Goal: Information Seeking & Learning: Learn about a topic

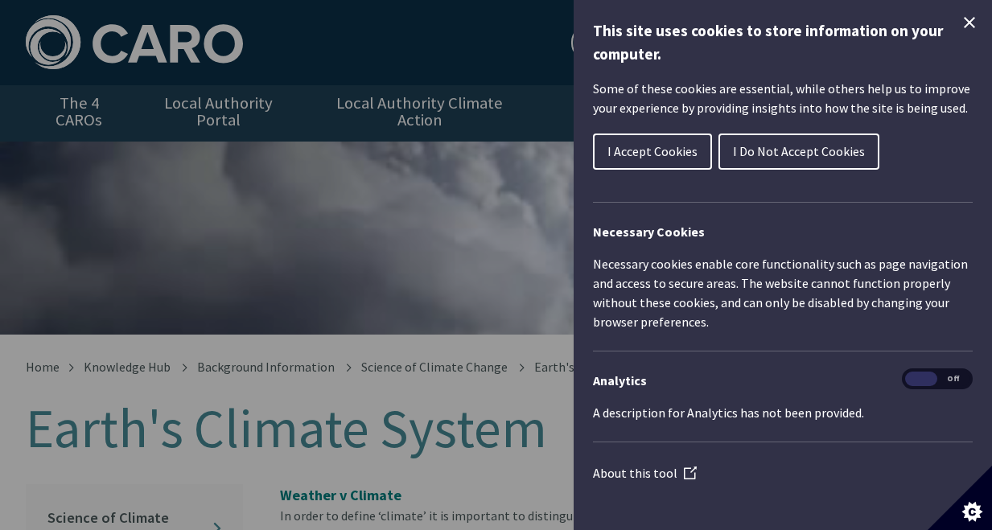
click at [655, 154] on span "I Accept Cookies" at bounding box center [652, 151] width 90 height 16
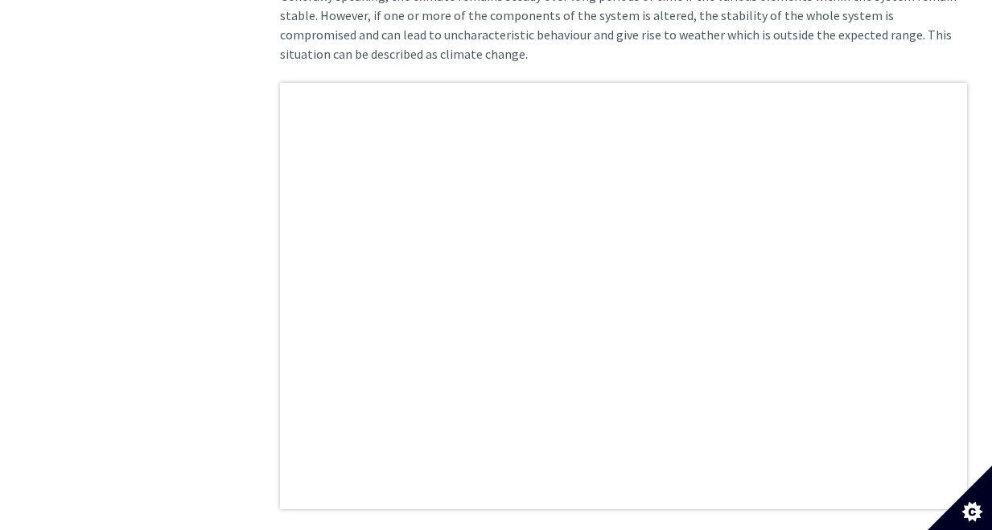
scroll to position [1126, 0]
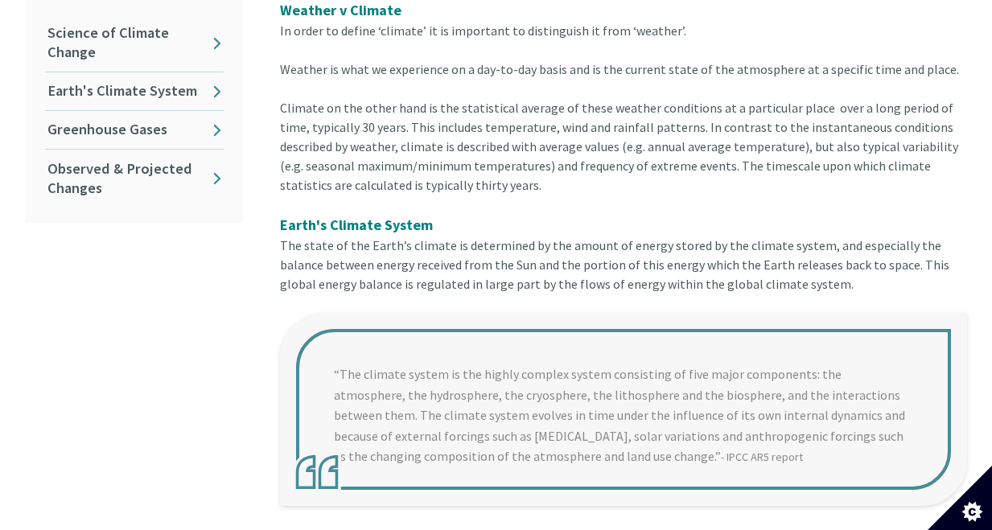
scroll to position [483, 0]
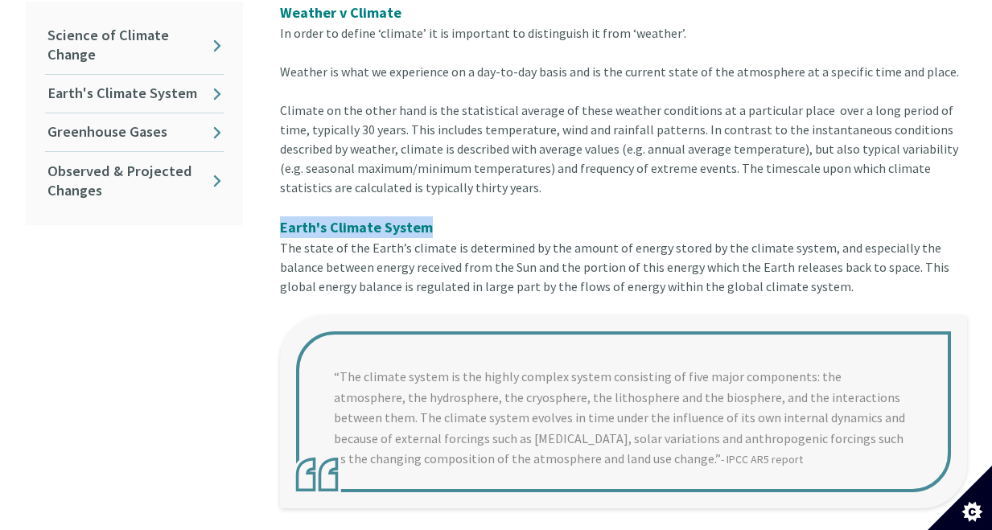
drag, startPoint x: 273, startPoint y: 209, endPoint x: 376, endPoint y: 218, distance: 102.5
copy strong "Earth's Climate System"
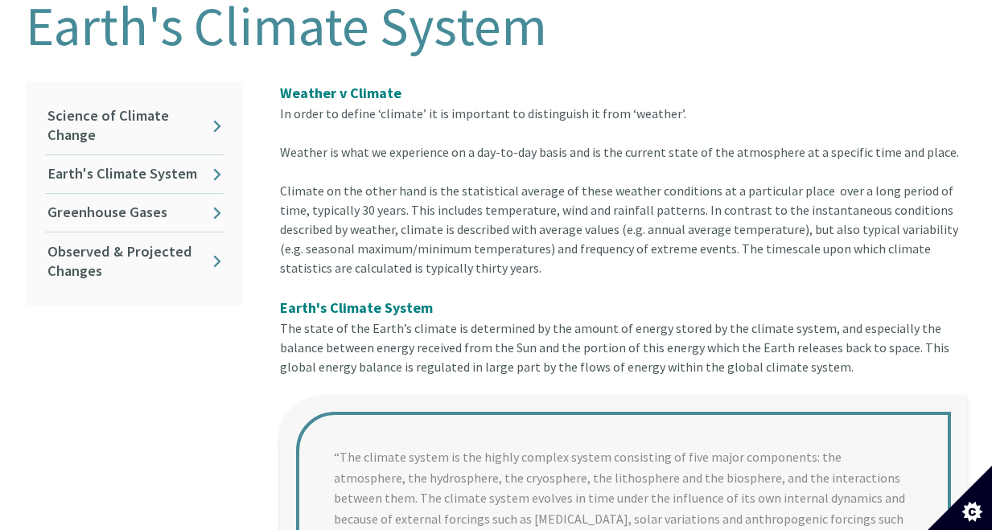
drag, startPoint x: 282, startPoint y: 75, endPoint x: 941, endPoint y: 138, distance: 661.8
click at [941, 138] on div "Weather v Climate In order to define ‘climate’ it is important to distinguish i…" at bounding box center [623, 122] width 687 height 80
copy div "Weather v Climate In order to define ‘climate’ it is important to distinguish i…"
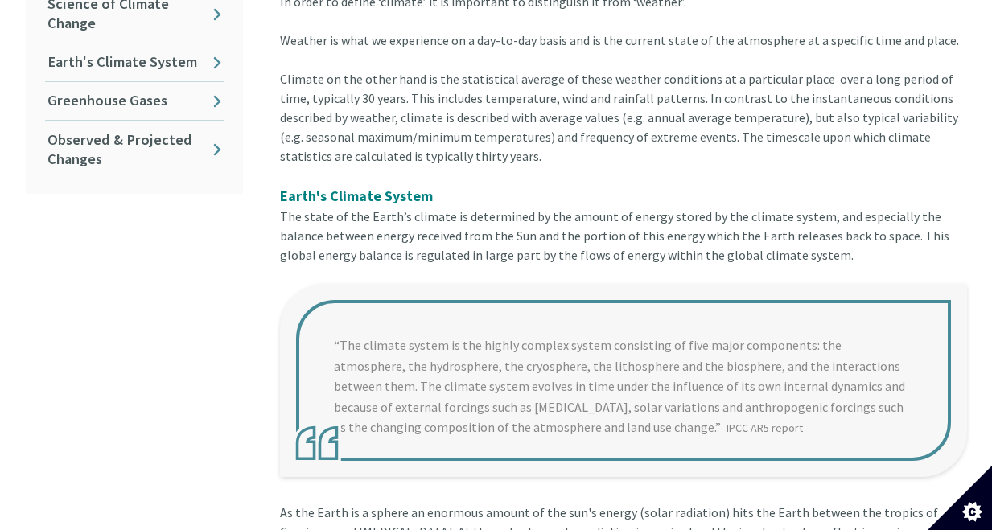
scroll to position [563, 0]
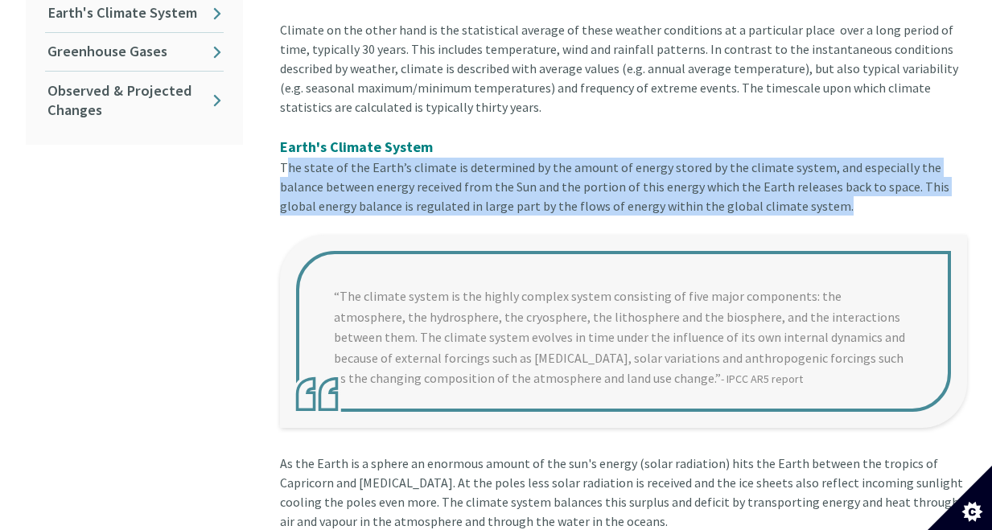
drag, startPoint x: 284, startPoint y: 150, endPoint x: 767, endPoint y: 190, distance: 485.1
click at [767, 190] on div "The state of the Earth’s climate is determined by the amount of energy stored b…" at bounding box center [623, 196] width 687 height 77
copy div "he state of the Earth’s climate is determined by the amount of energy stored by…"
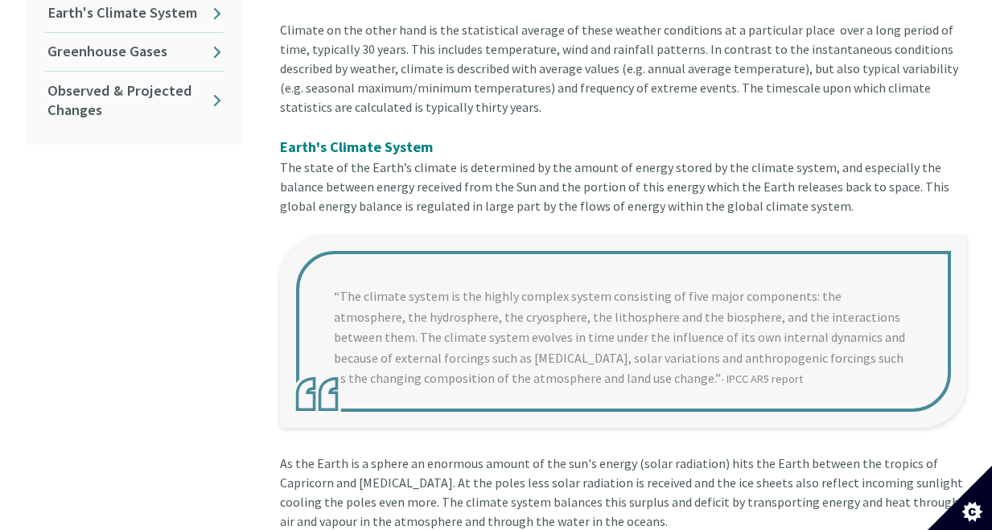
drag, startPoint x: 621, startPoint y: 369, endPoint x: 344, endPoint y: 303, distance: 284.5
click at [355, 315] on blockquote "“The climate system is the highly complex system consisting of five major compo…" at bounding box center [623, 331] width 687 height 193
drag, startPoint x: 328, startPoint y: 269, endPoint x: 628, endPoint y: 343, distance: 309.0
click at [629, 341] on blockquote "“The climate system is the highly complex system consisting of five major compo…" at bounding box center [623, 331] width 687 height 193
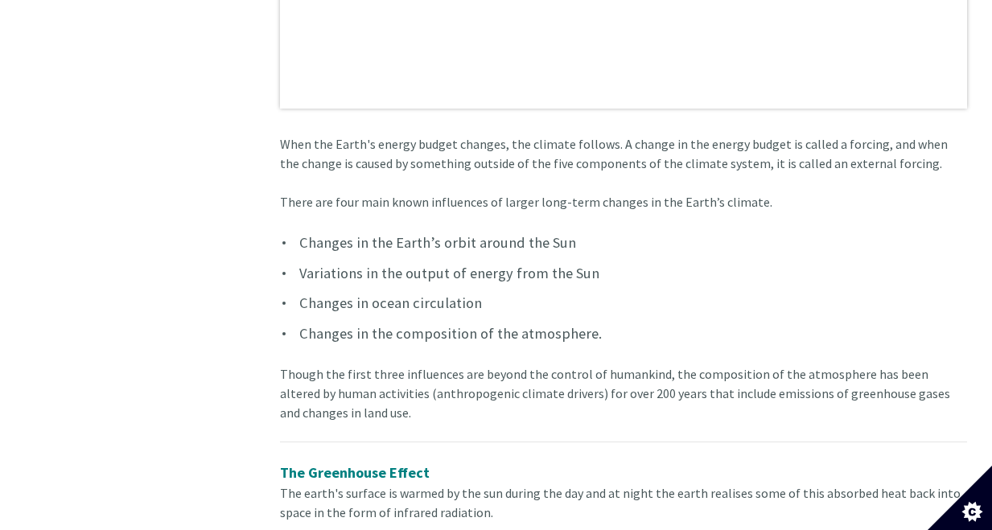
scroll to position [1528, 0]
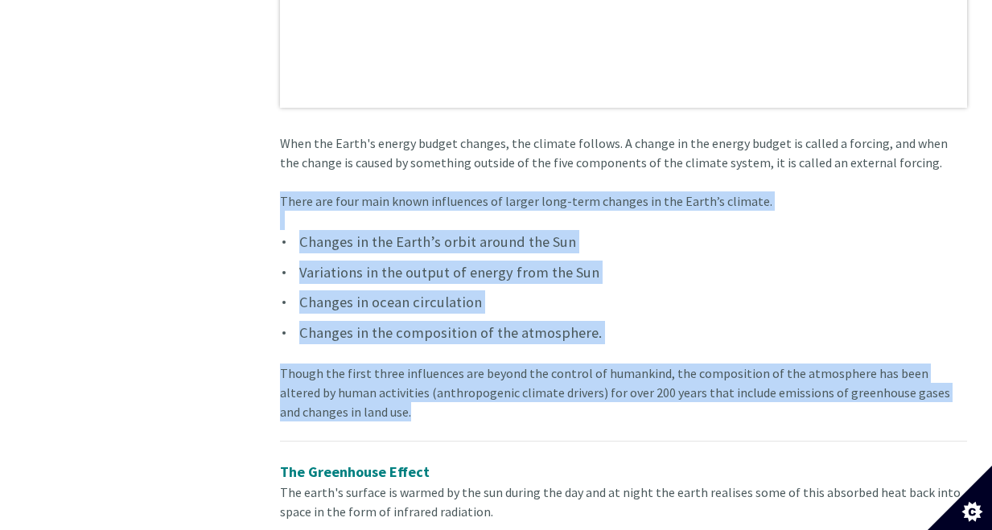
drag, startPoint x: 282, startPoint y: 183, endPoint x: 615, endPoint y: 399, distance: 397.4
click at [615, 399] on div "Climate on the other hand is the statistical average of these weather condition…" at bounding box center [623, 275] width 687 height 2440
copy div "There are four main known influences of larger long-term changes in the Earth’s…"
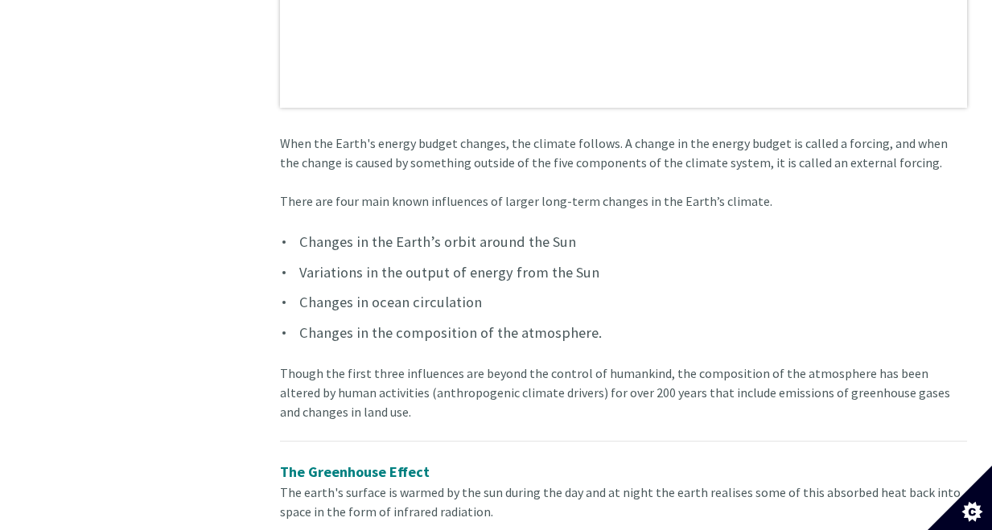
click at [155, 331] on div "In this section Science of Climate Change Earth's Climate System Greenhouse Gas…" at bounding box center [134, 235] width 241 height 2558
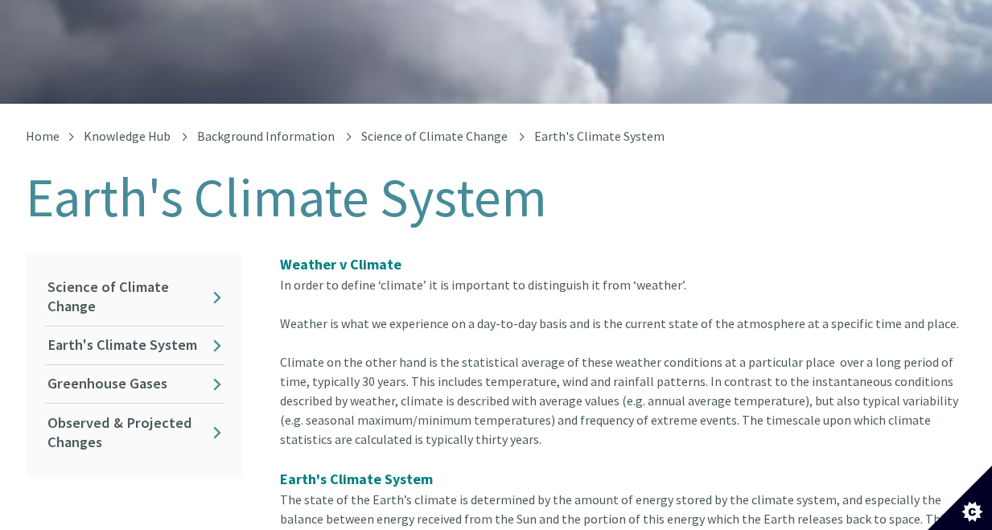
scroll to position [241, 0]
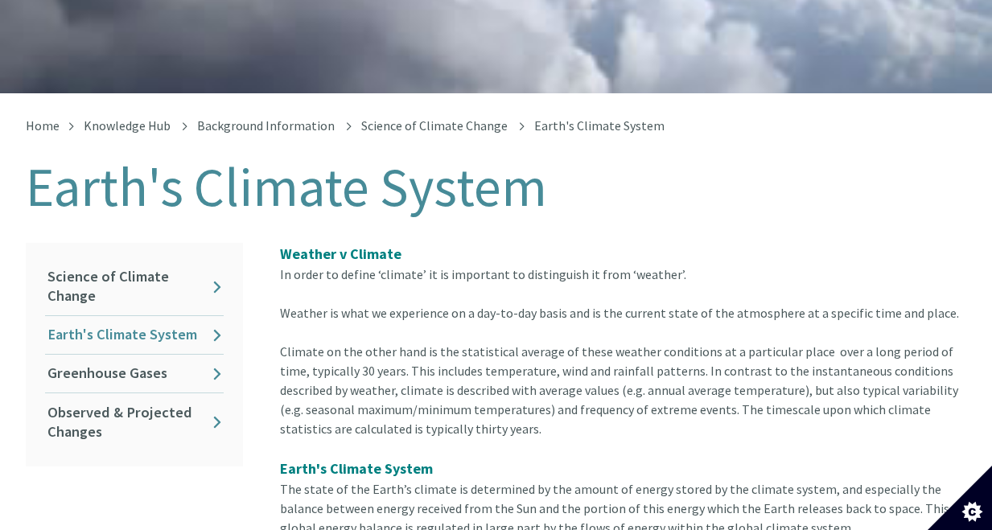
click at [142, 319] on link "Earth's Climate System" at bounding box center [134, 335] width 179 height 38
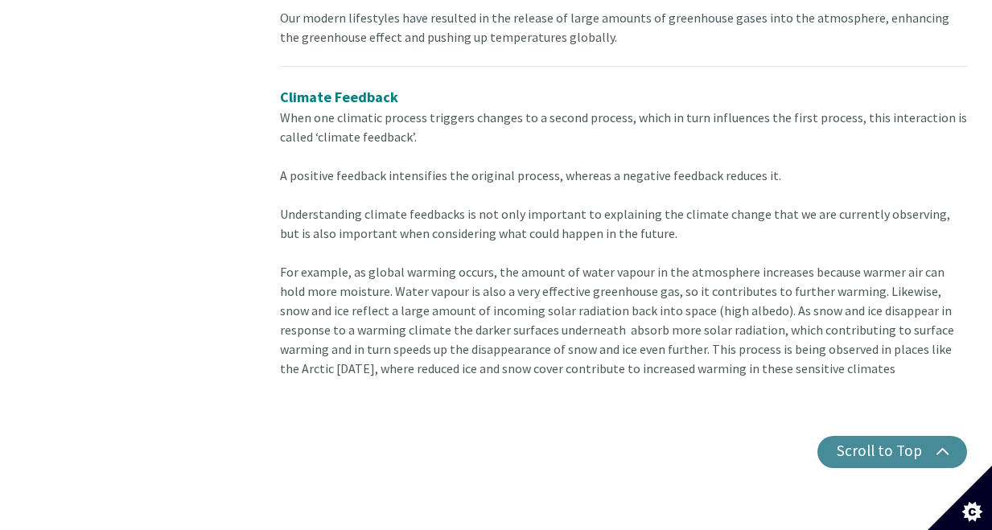
scroll to position [2654, 0]
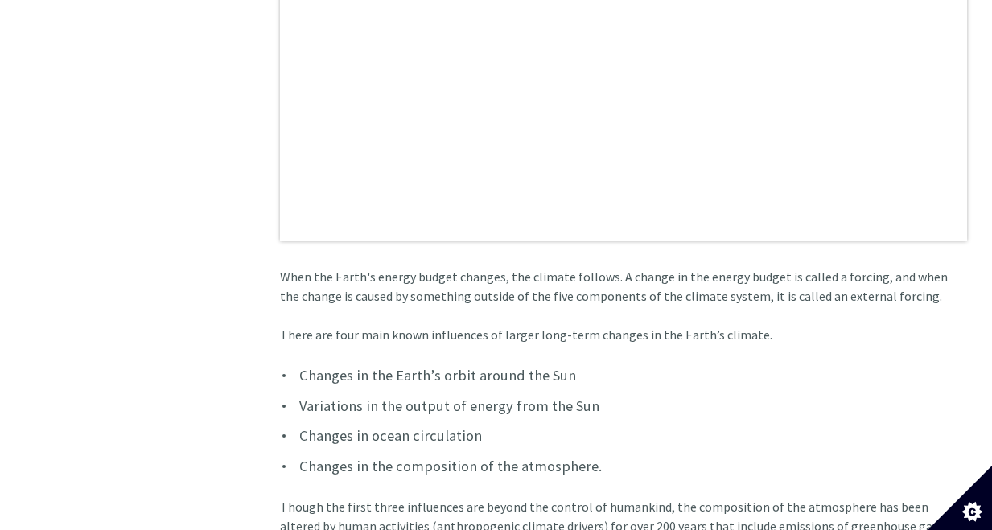
scroll to position [1207, 0]
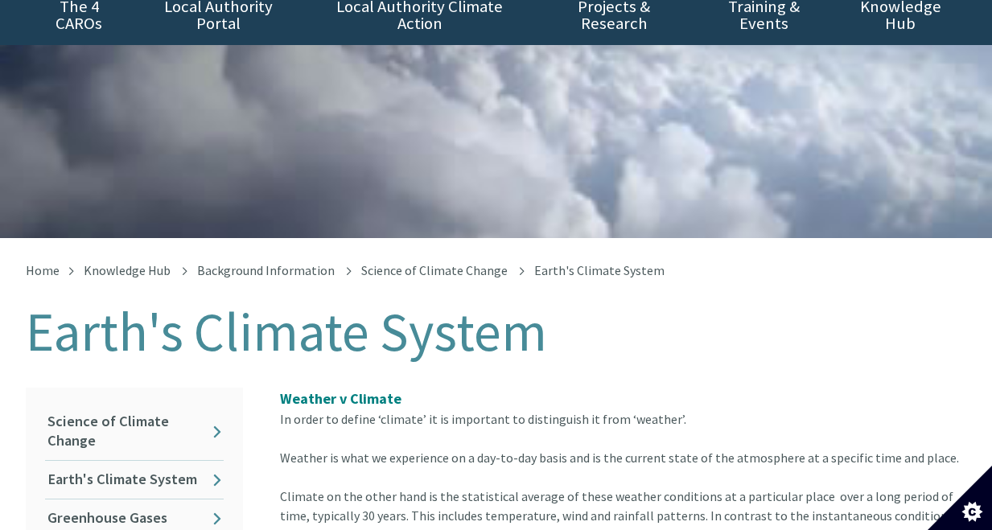
scroll to position [0, 0]
